Goal: Information Seeking & Learning: Learn about a topic

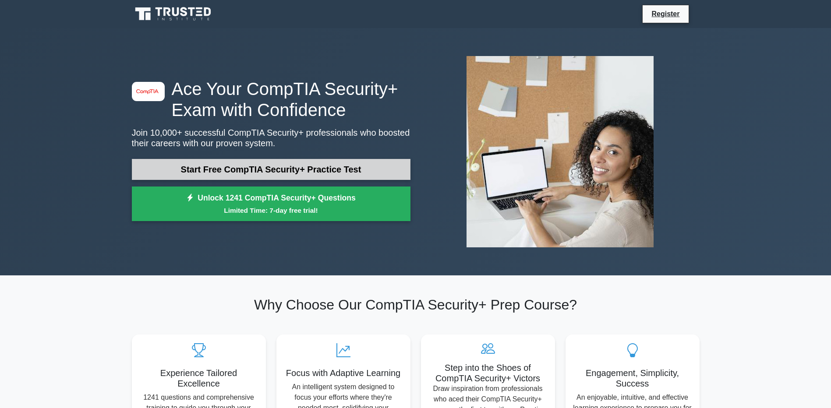
click at [301, 172] on link "Start Free CompTIA Security+ Practice Test" at bounding box center [271, 169] width 279 height 21
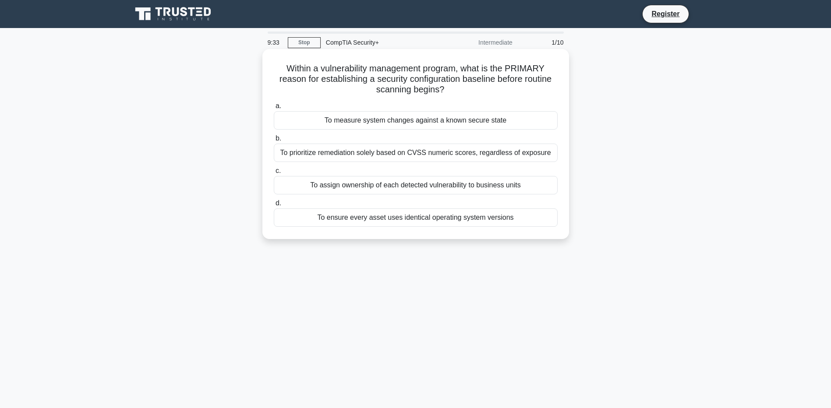
click at [403, 154] on div "To prioritize remediation solely based on CVSS numeric scores, regardless of ex…" at bounding box center [416, 153] width 284 height 18
click at [274, 141] on input "b. To prioritize remediation solely based on CVSS numeric scores, regardless of…" at bounding box center [274, 139] width 0 height 6
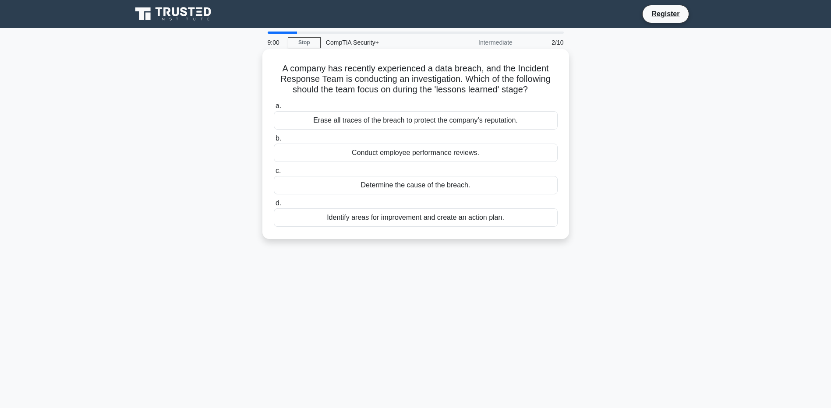
click at [458, 216] on div "Identify areas for improvement and create an action plan." at bounding box center [416, 218] width 284 height 18
click at [274, 206] on input "d. Identify areas for improvement and create an action plan." at bounding box center [274, 204] width 0 height 6
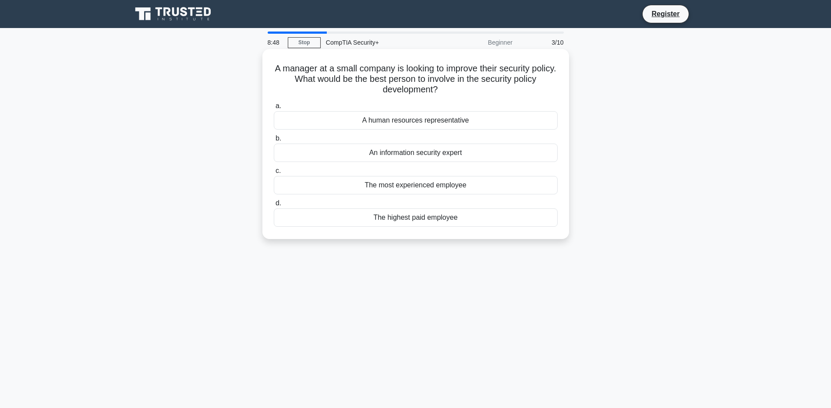
click at [474, 152] on div "An information security expert" at bounding box center [416, 153] width 284 height 18
click at [274, 141] on input "b. An information security expert" at bounding box center [274, 139] width 0 height 6
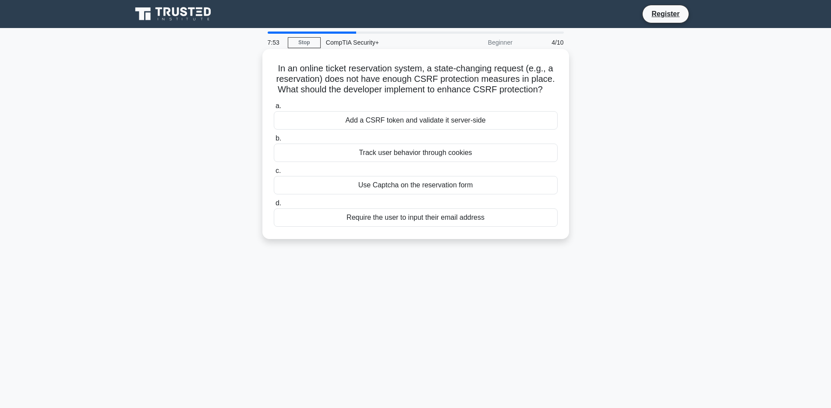
click at [390, 189] on div "Use Captcha on the reservation form" at bounding box center [416, 185] width 284 height 18
click at [274, 174] on input "c. Use Captcha on the reservation form" at bounding box center [274, 171] width 0 height 6
click at [416, 186] on div "Time-Based Access Control (TBAC)" at bounding box center [416, 185] width 284 height 18
click at [274, 174] on input "c. Time-Based Access Control (TBAC)" at bounding box center [274, 171] width 0 height 6
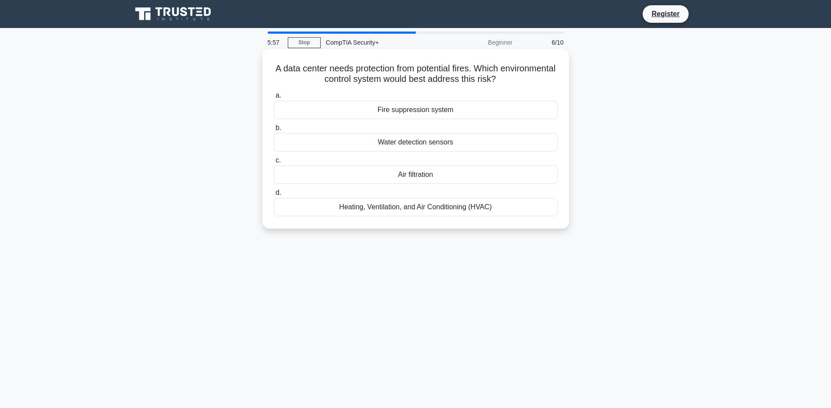
click at [424, 113] on div "Fire suppression system" at bounding box center [416, 110] width 284 height 18
click at [274, 99] on input "a. Fire suppression system" at bounding box center [274, 96] width 0 height 6
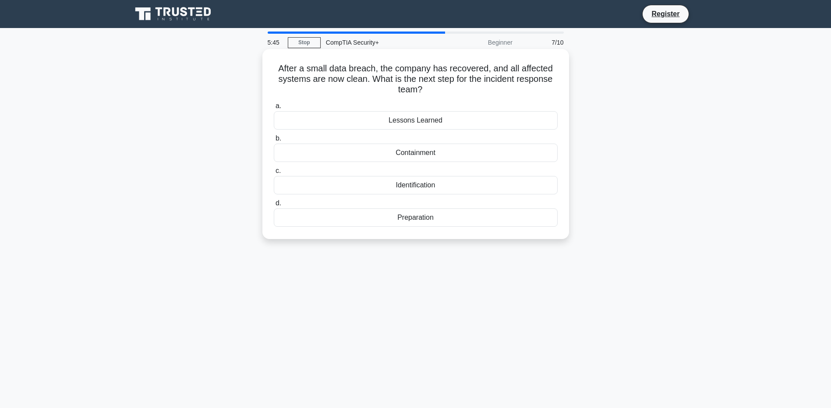
click at [439, 122] on div "Lessons Learned" at bounding box center [416, 120] width 284 height 18
click at [274, 109] on input "a. Lessons Learned" at bounding box center [274, 106] width 0 height 6
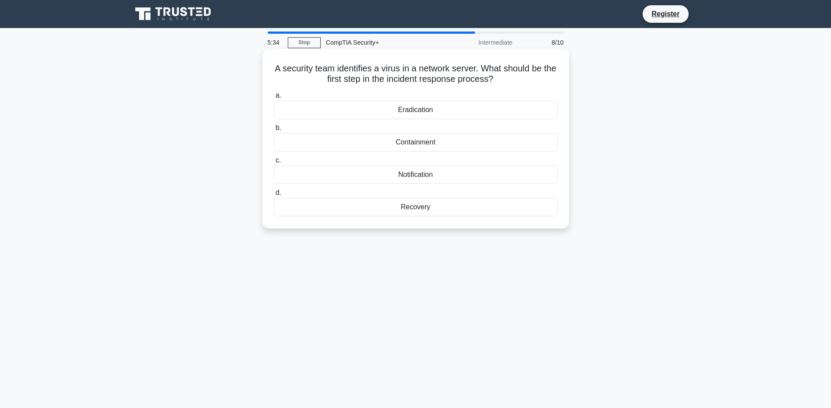
click at [439, 144] on div "Containment" at bounding box center [416, 142] width 284 height 18
click at [274, 131] on input "b. Containment" at bounding box center [274, 128] width 0 height 6
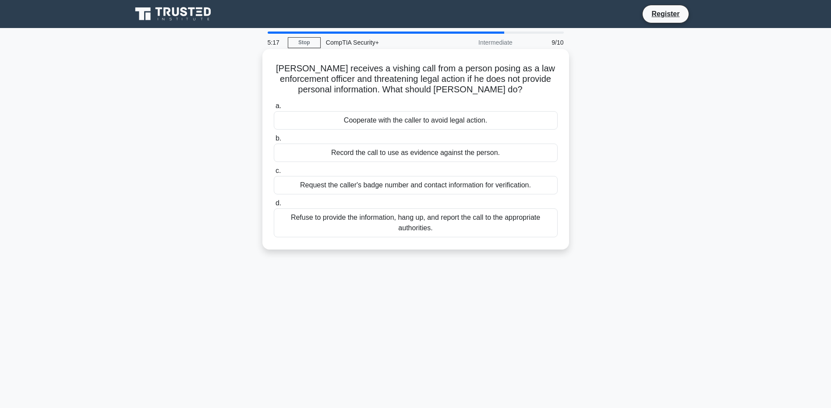
click at [468, 224] on div "Refuse to provide the information, hang up, and report the call to the appropri…" at bounding box center [416, 223] width 284 height 29
click at [274, 206] on input "d. Refuse to provide the information, hang up, and report the call to the appro…" at bounding box center [274, 204] width 0 height 6
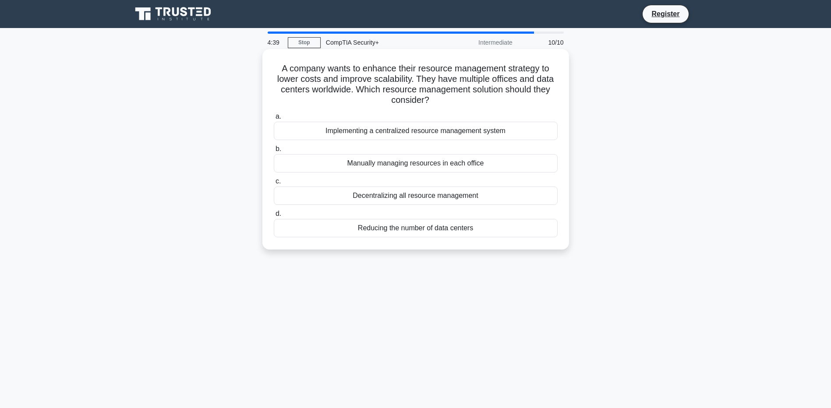
click at [507, 130] on div "Implementing a centralized resource management system" at bounding box center [416, 131] width 284 height 18
click at [274, 120] on input "a. Implementing a centralized resource management system" at bounding box center [274, 117] width 0 height 6
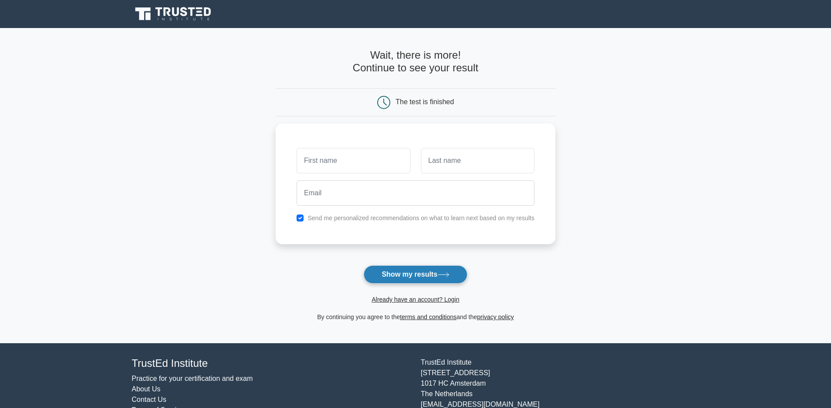
click at [436, 274] on button "Show my results" at bounding box center [415, 274] width 103 height 18
click at [361, 217] on label "Send me personalized recommendations on what to learn next based on my results" at bounding box center [421, 215] width 227 height 7
click at [302, 217] on input "checkbox" at bounding box center [300, 215] width 7 height 7
checkbox input "false"
click at [362, 150] on input "text" at bounding box center [353, 158] width 113 height 25
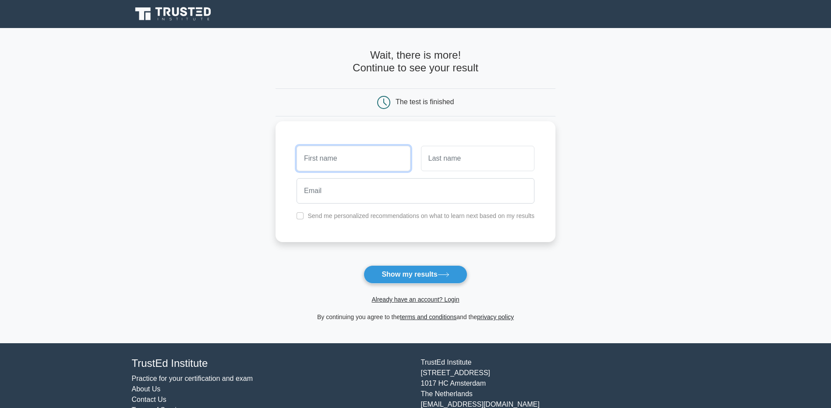
click at [353, 164] on input "text" at bounding box center [353, 158] width 113 height 25
click at [316, 110] on div "The test is finished" at bounding box center [416, 102] width 280 height 28
click at [387, 160] on input "text" at bounding box center [353, 158] width 113 height 25
type input "Stephanie"
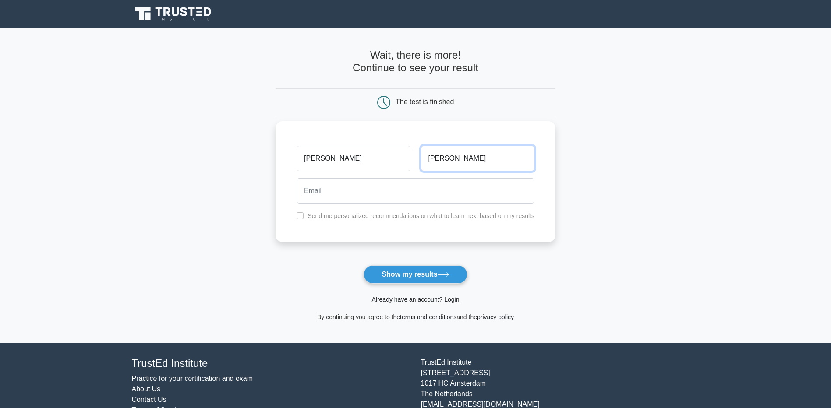
type input "Walters"
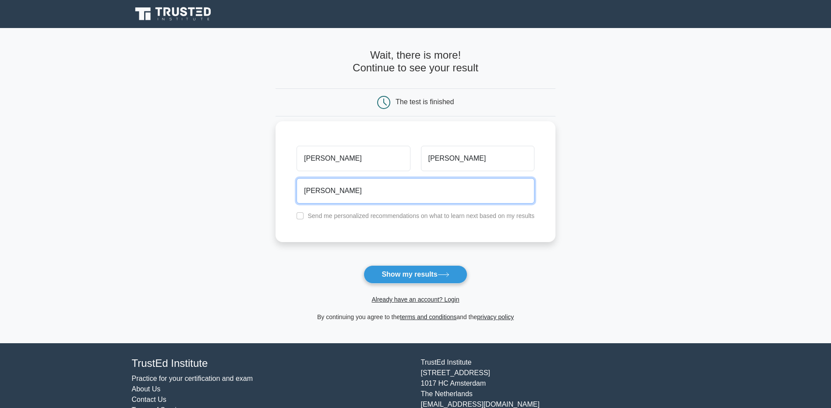
type input "stephanieawalters111@gmail.com"
click at [496, 186] on input "stephanieawalters111@gmail.com" at bounding box center [416, 190] width 238 height 25
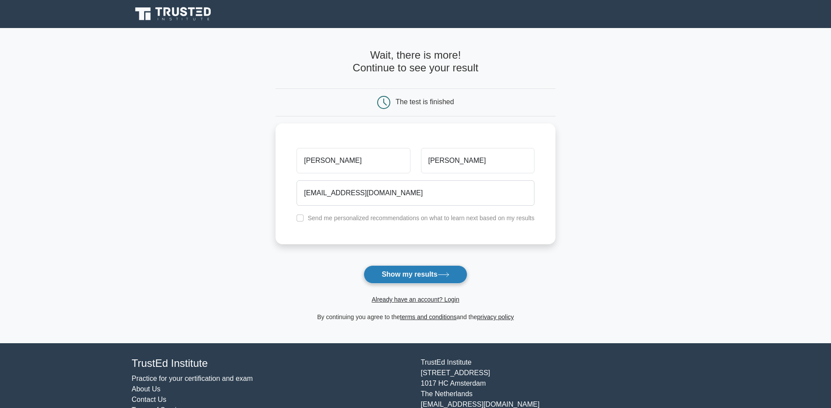
click at [424, 272] on button "Show my results" at bounding box center [415, 274] width 103 height 18
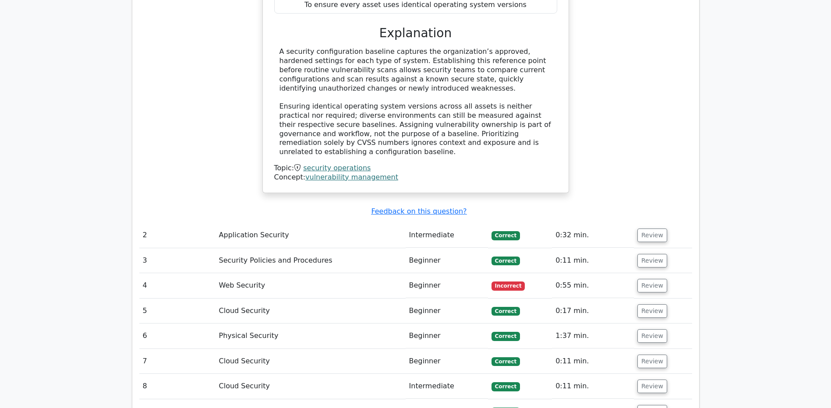
scroll to position [964, 0]
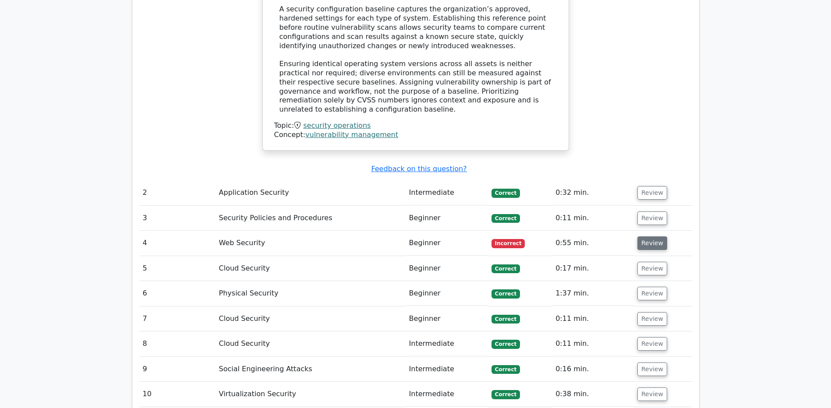
click at [646, 237] on button "Review" at bounding box center [652, 244] width 30 height 14
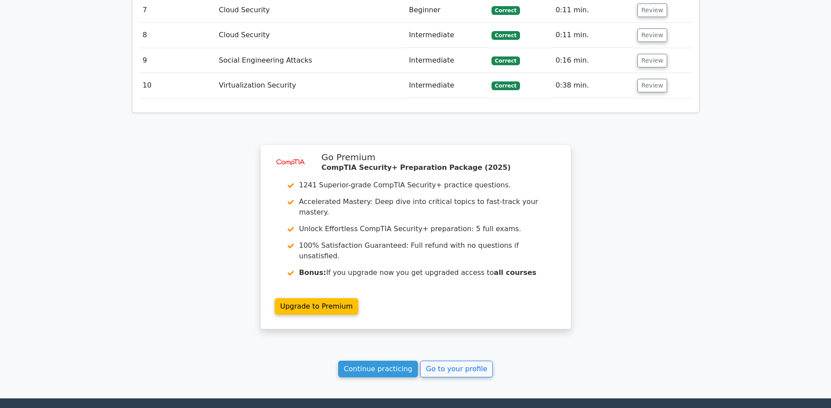
scroll to position [1679, 0]
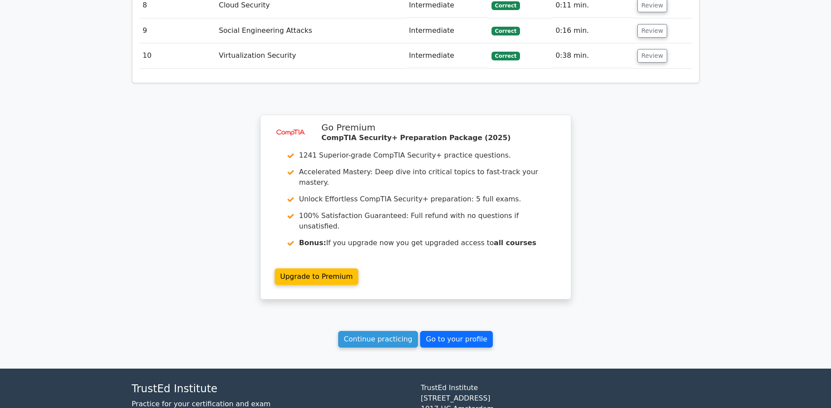
click at [470, 331] on link "Go to your profile" at bounding box center [456, 339] width 73 height 17
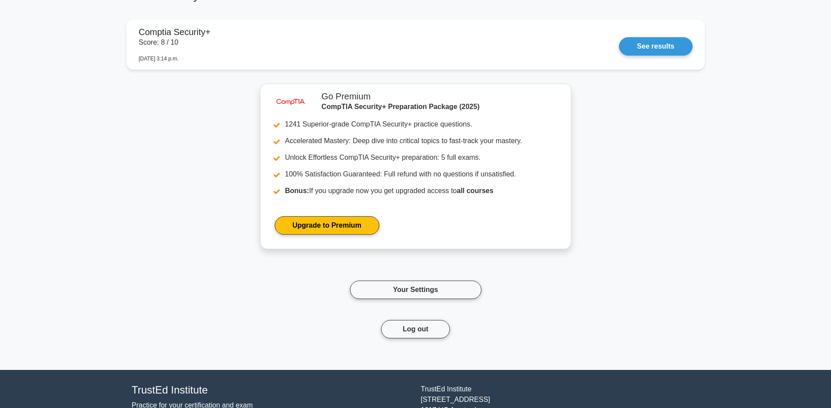
scroll to position [768, 0]
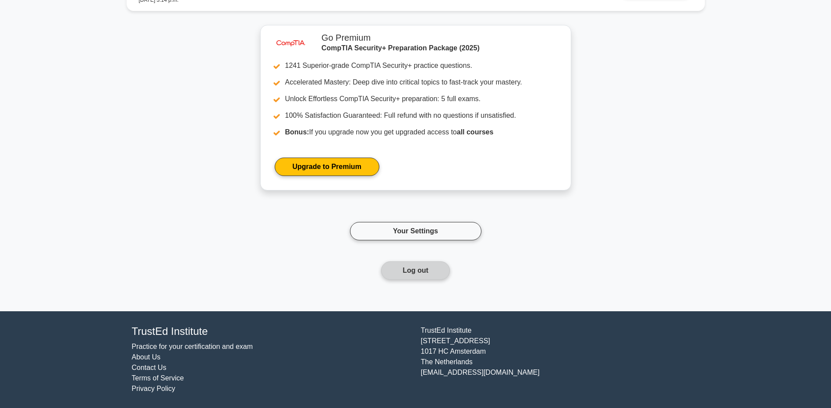
click at [418, 266] on button "Log out" at bounding box center [415, 271] width 69 height 18
